Goal: Transaction & Acquisition: Purchase product/service

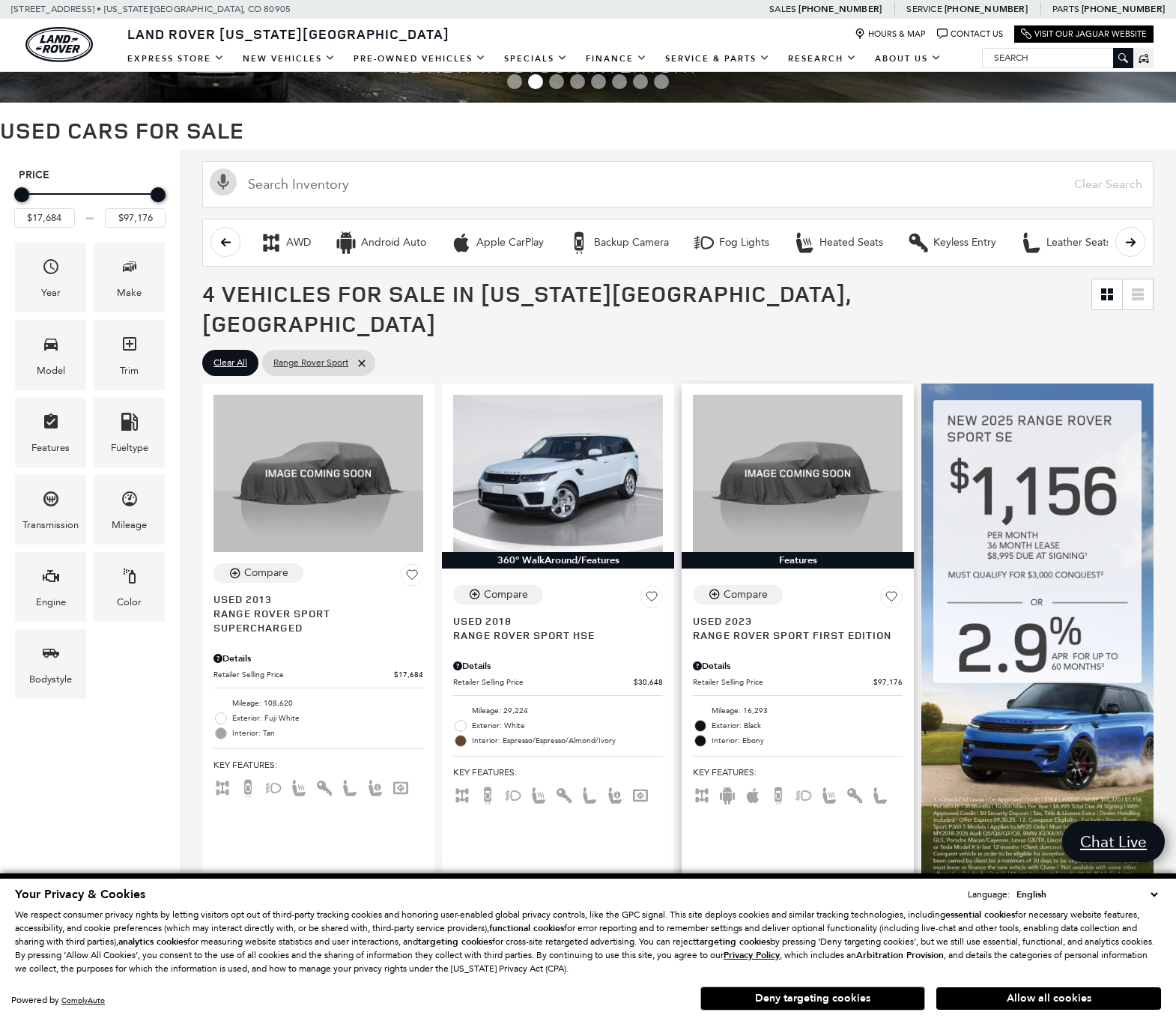
scroll to position [96, 0]
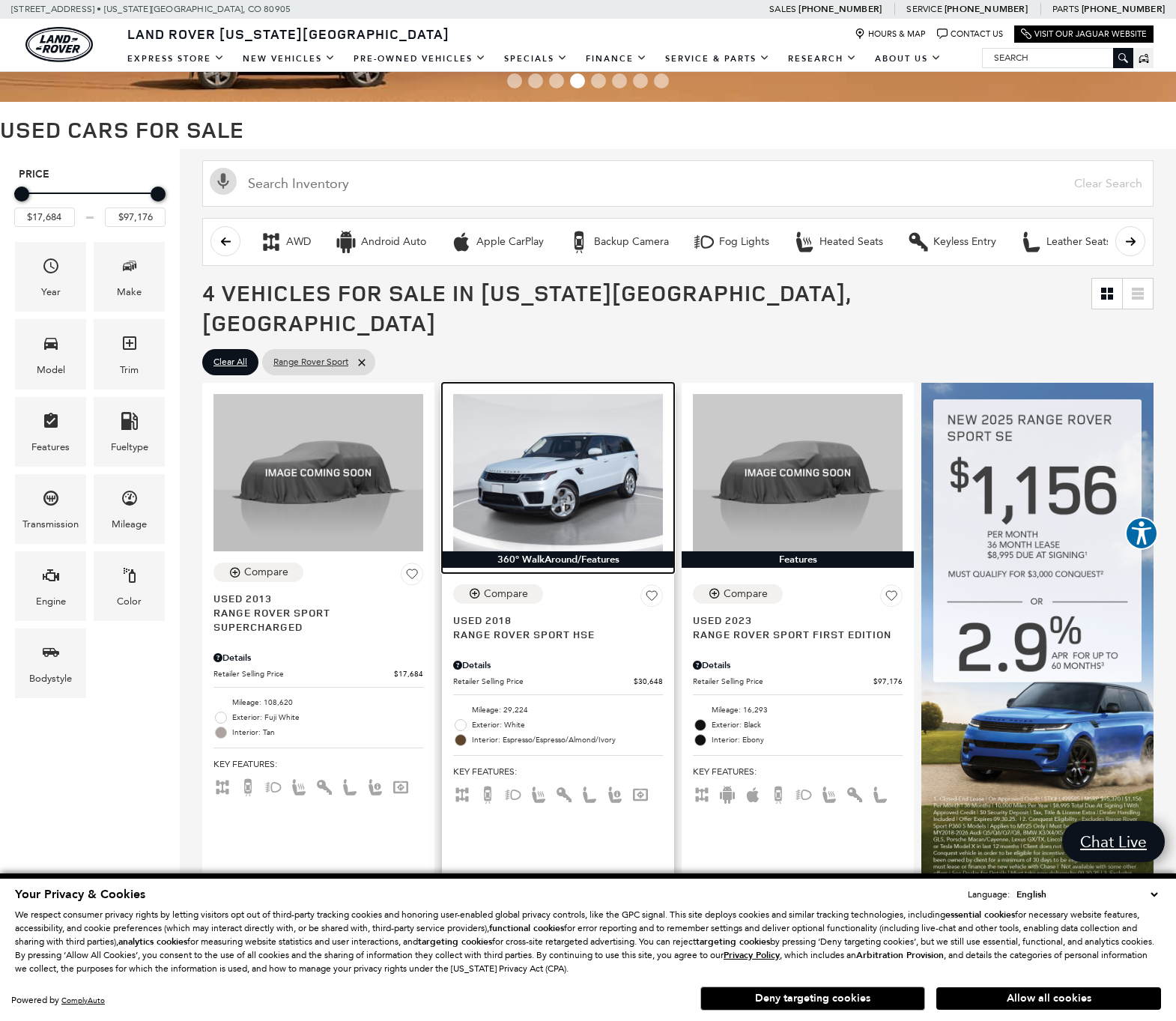
click at [556, 464] on img at bounding box center [558, 473] width 210 height 157
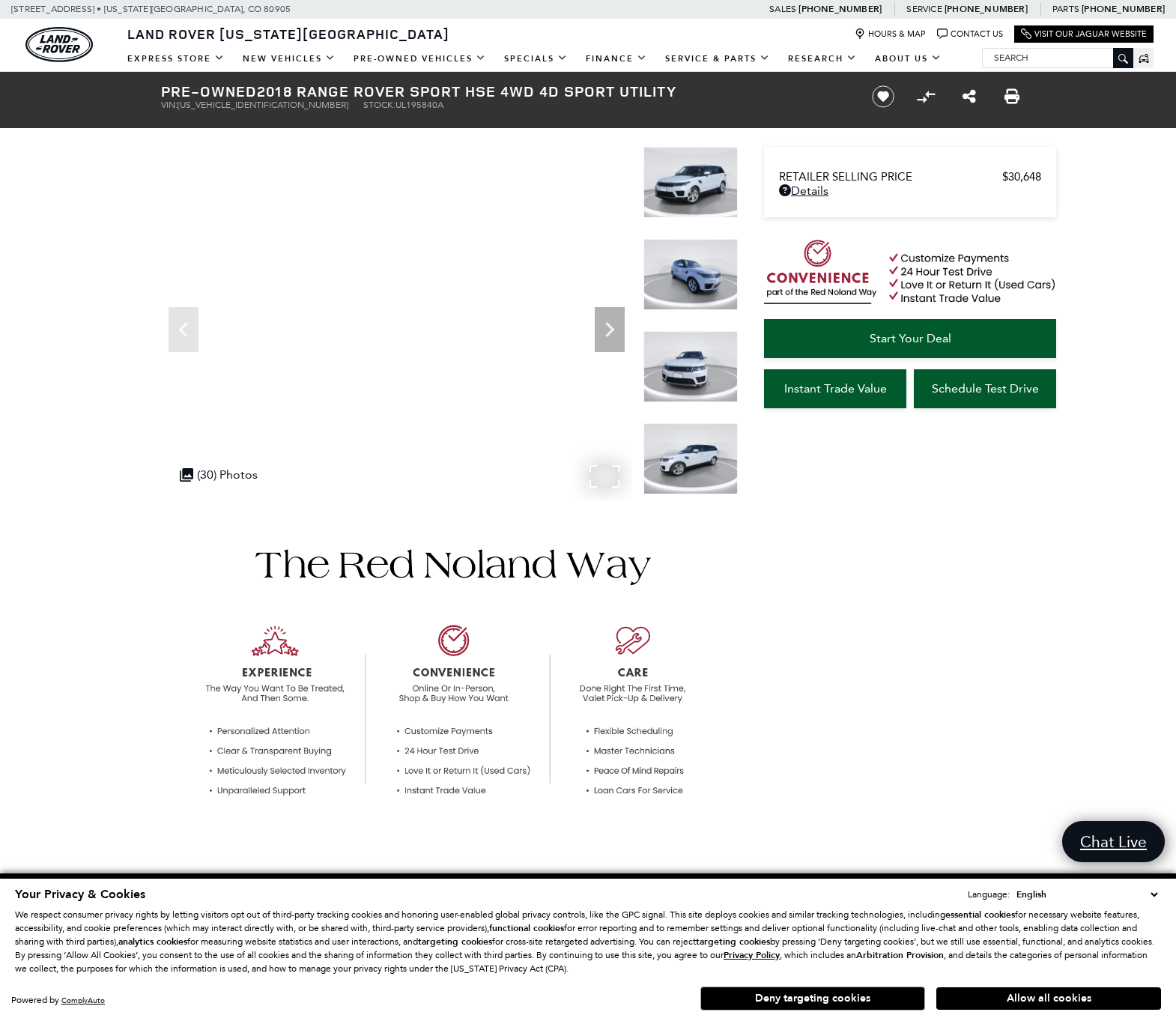
click at [700, 174] on img at bounding box center [691, 182] width 94 height 71
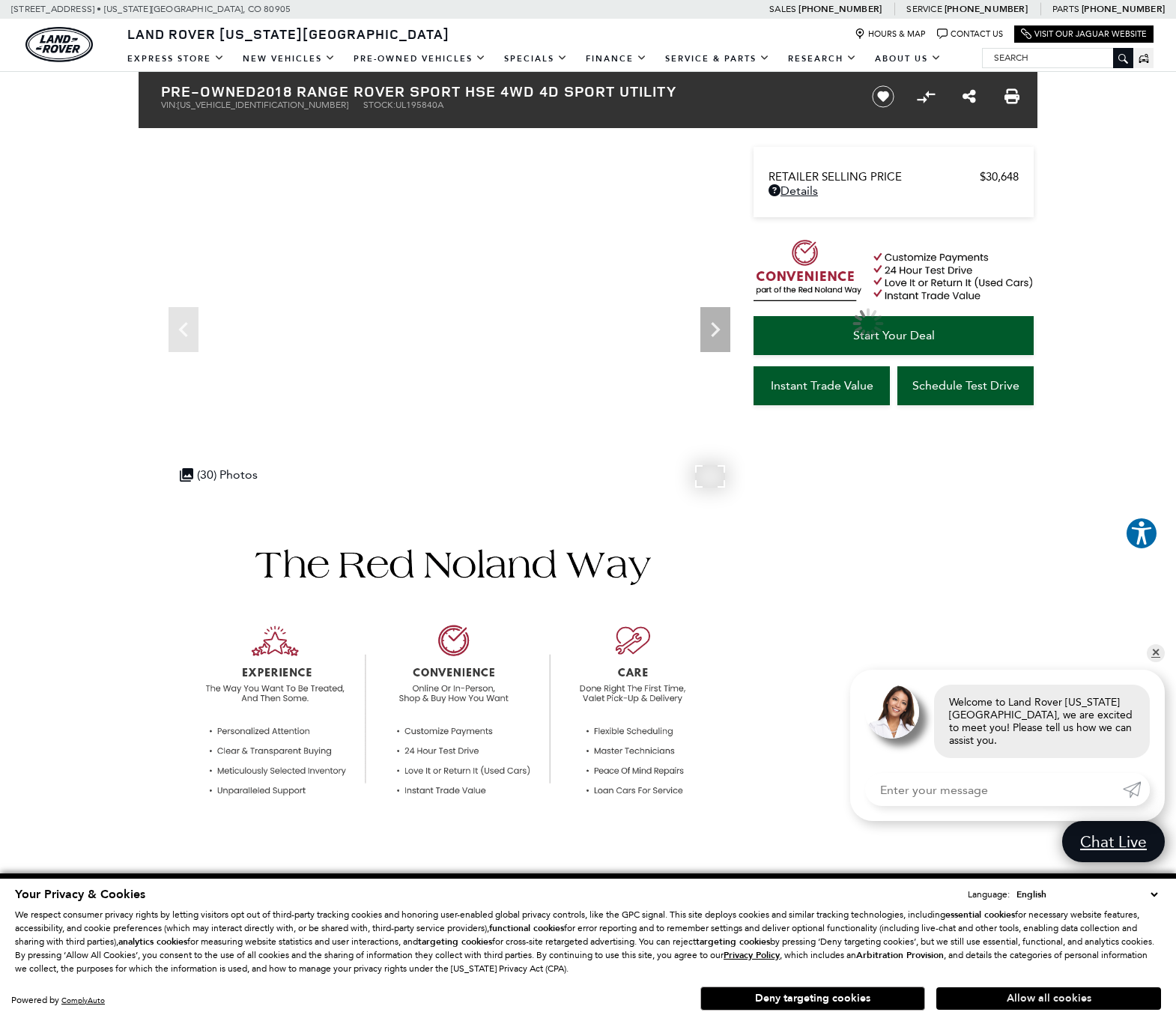
click at [1041, 994] on button "Allow all cookies" at bounding box center [1048, 998] width 225 height 22
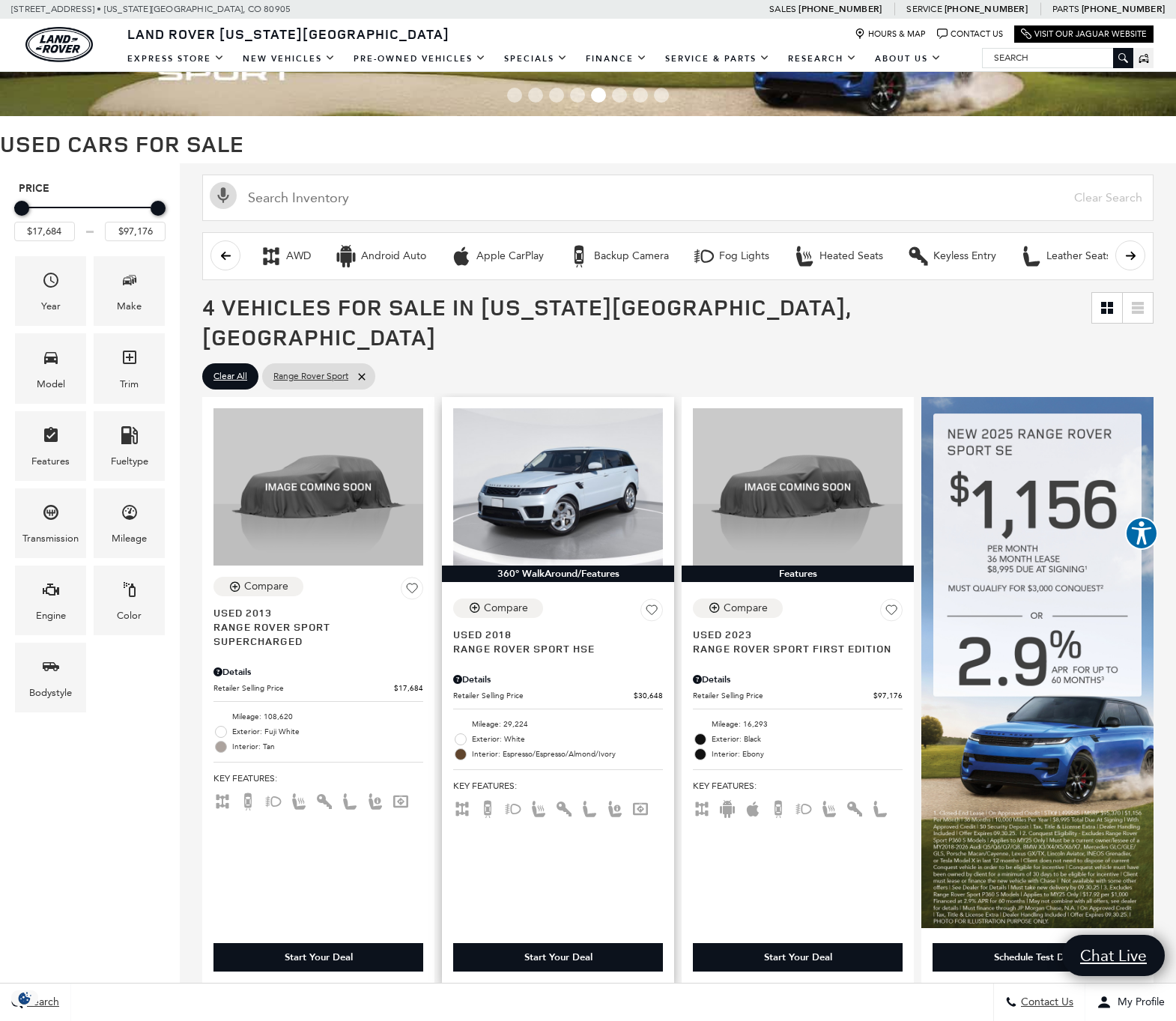
scroll to position [91, 0]
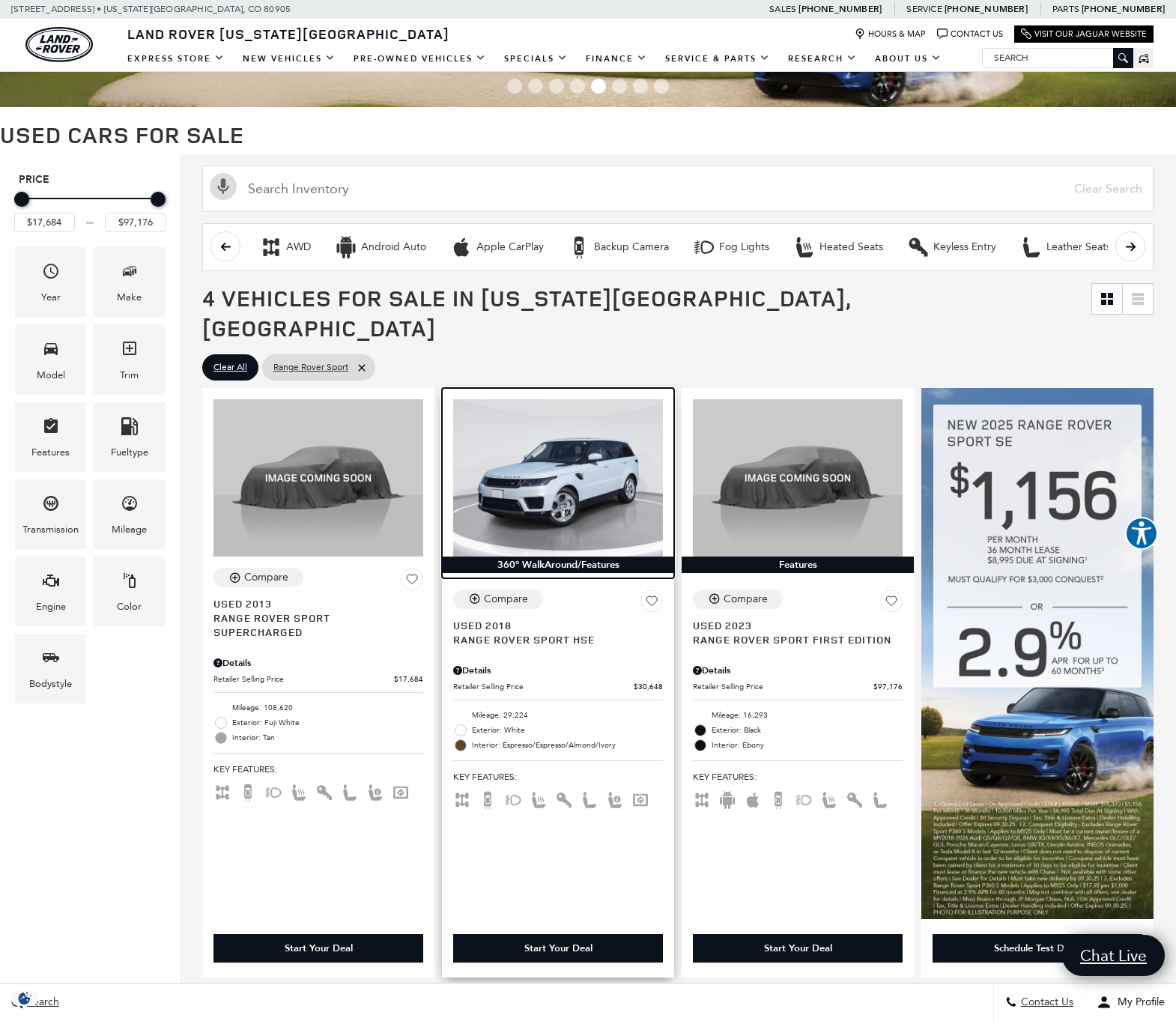
click at [567, 449] on img at bounding box center [558, 478] width 210 height 157
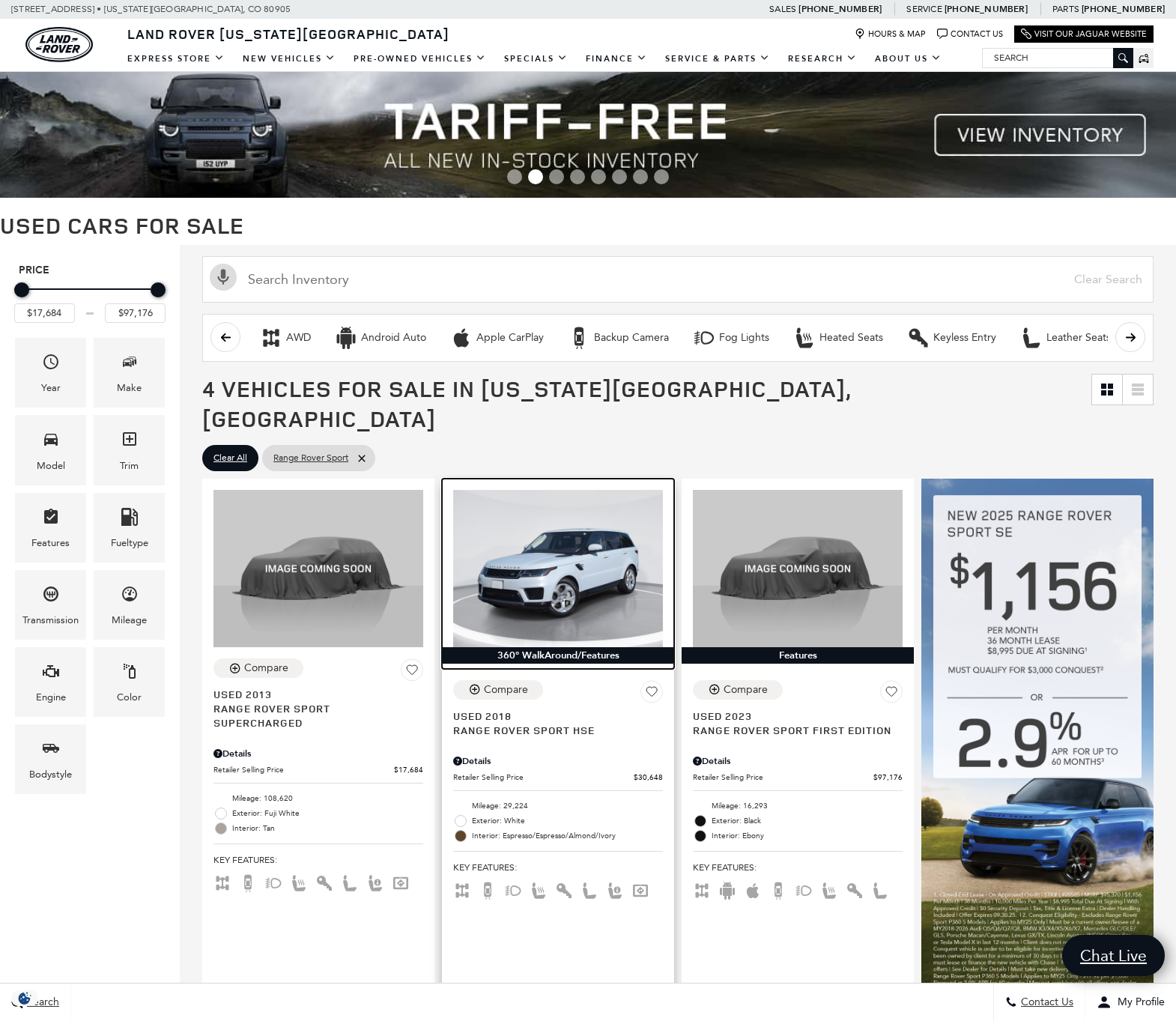
click at [572, 548] on img at bounding box center [558, 569] width 210 height 157
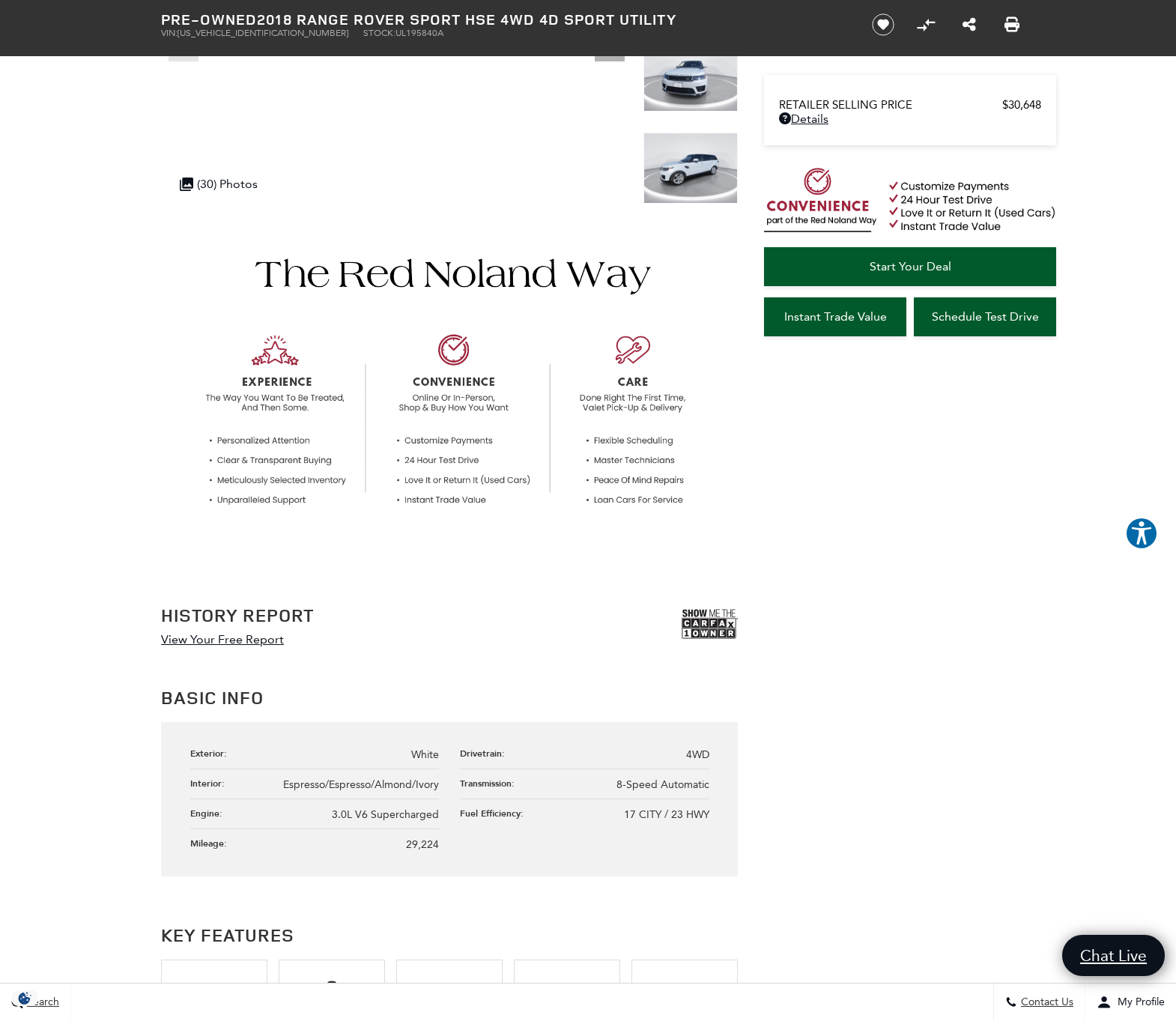
scroll to position [289, 0]
click at [253, 644] on link "View Your Free Report" at bounding box center [222, 640] width 123 height 14
